Goal: Register for event/course

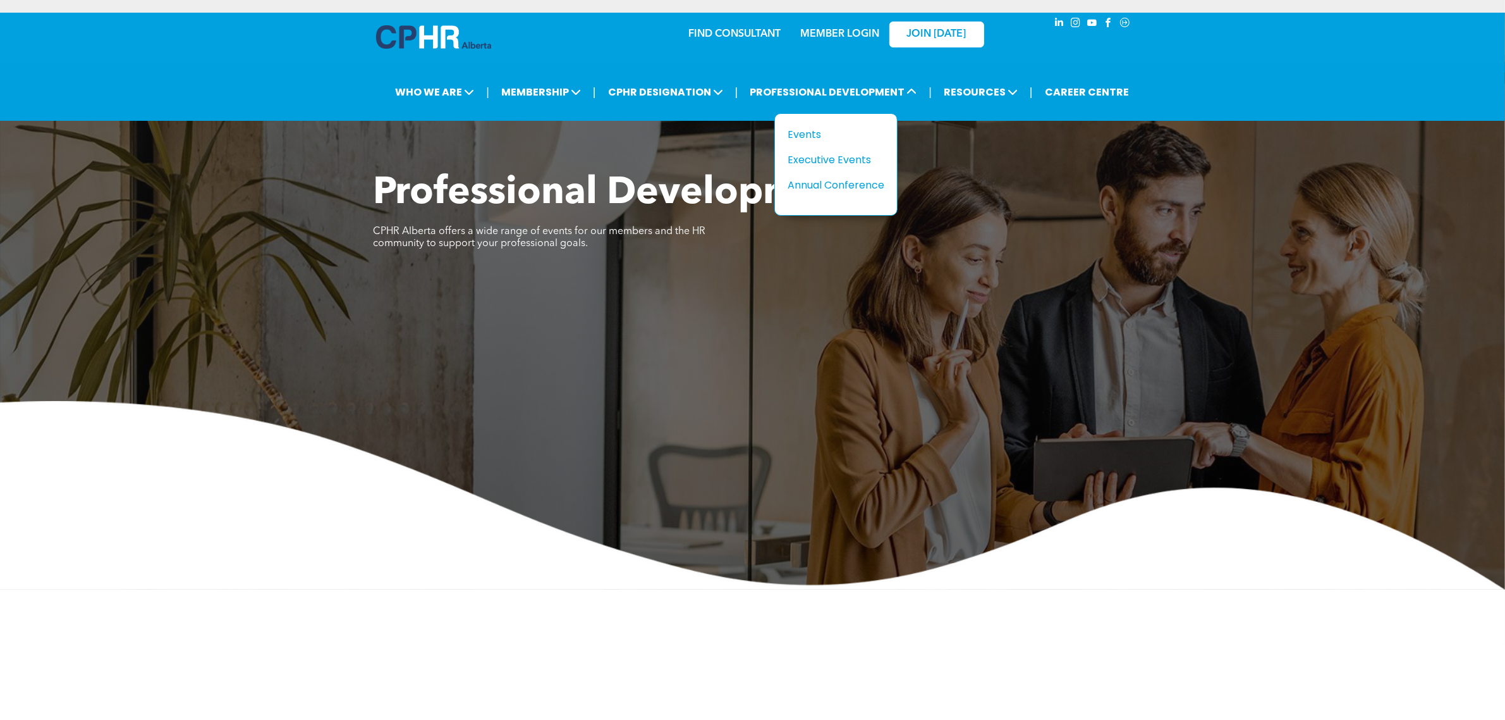
click at [824, 178] on div "Annual Conference" at bounding box center [831, 185] width 87 height 16
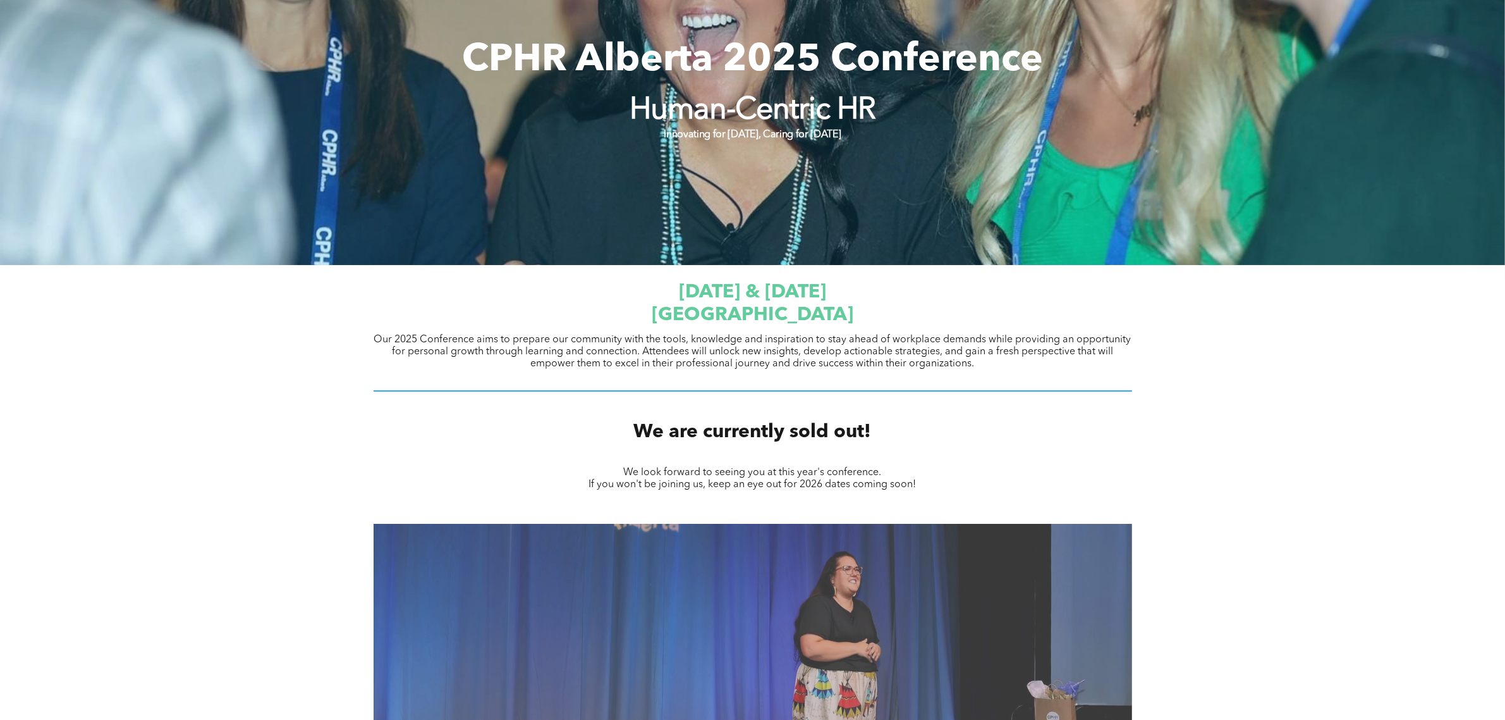
scroll to position [237, 0]
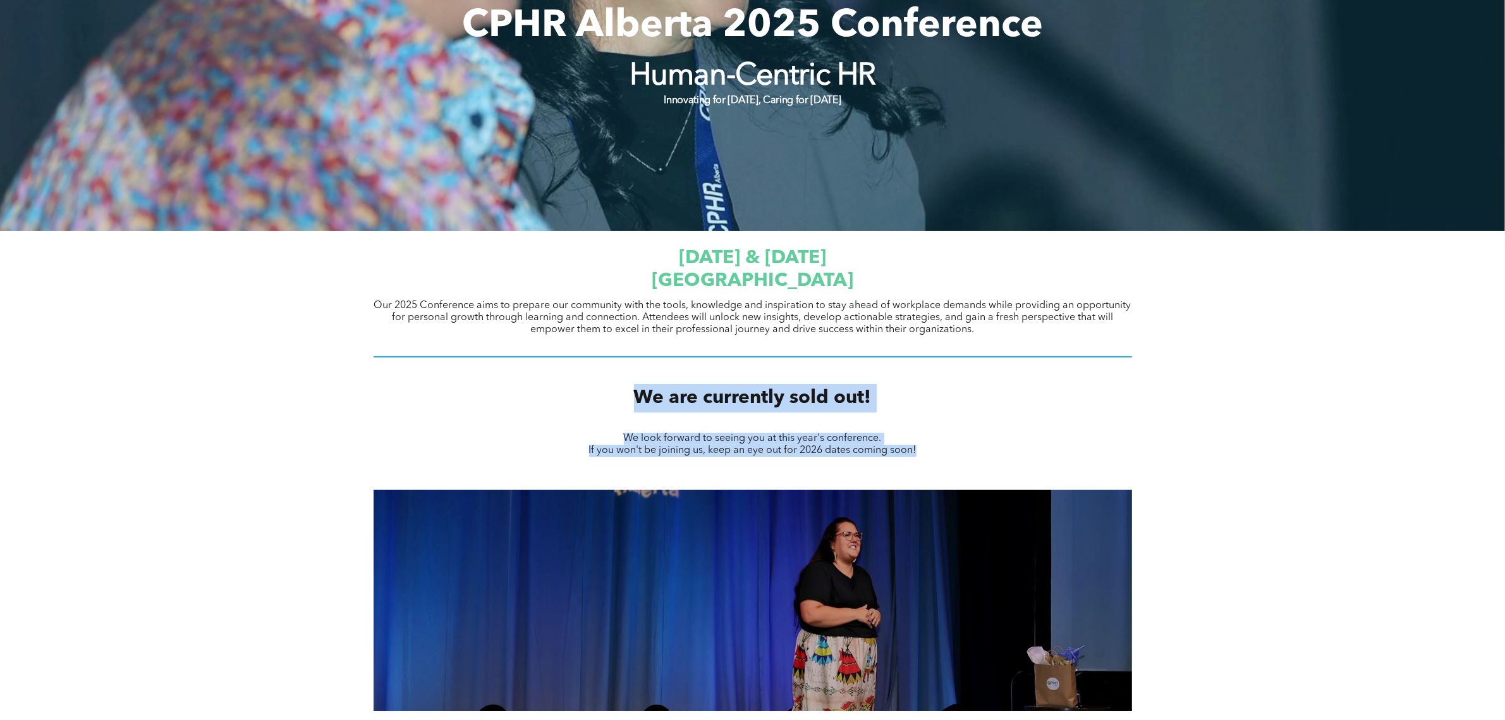
drag, startPoint x: 928, startPoint y: 453, endPoint x: 620, endPoint y: 393, distance: 313.7
copy div "We are currently sold out! We look forward to seeing you at this year's confere…"
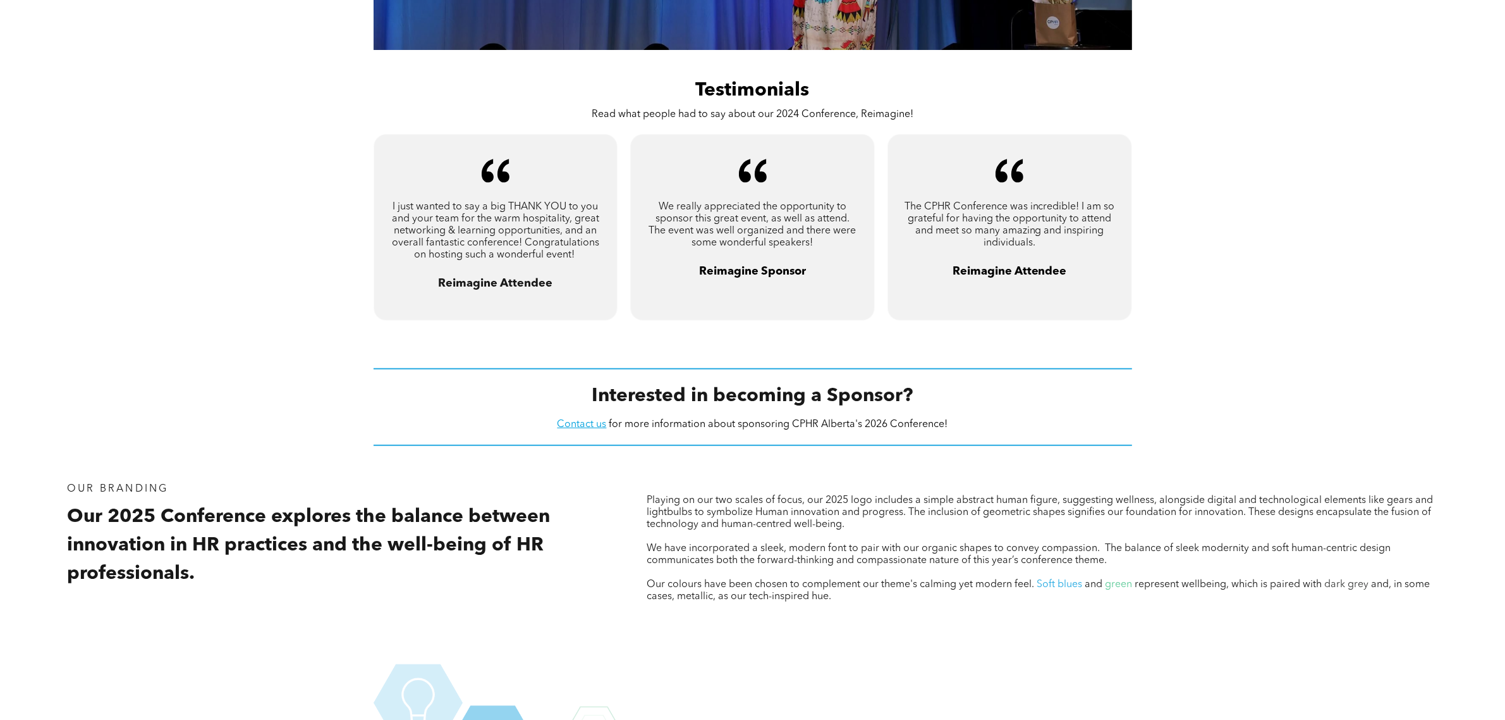
scroll to position [948, 0]
